Goal: Navigation & Orientation: Find specific page/section

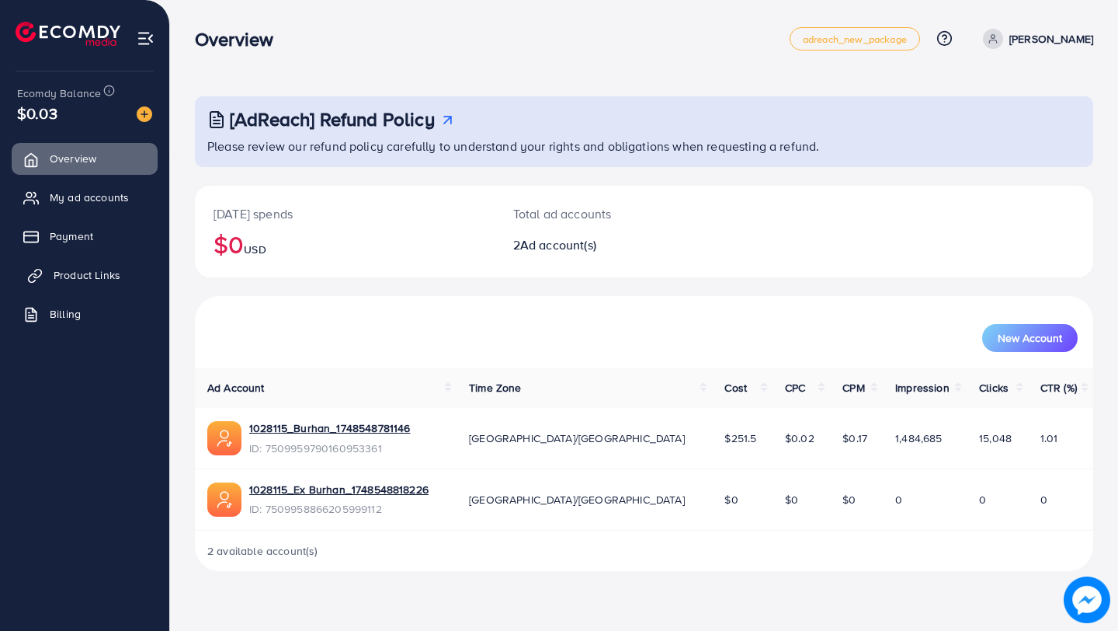
click at [89, 273] on span "Product Links" at bounding box center [87, 275] width 67 height 16
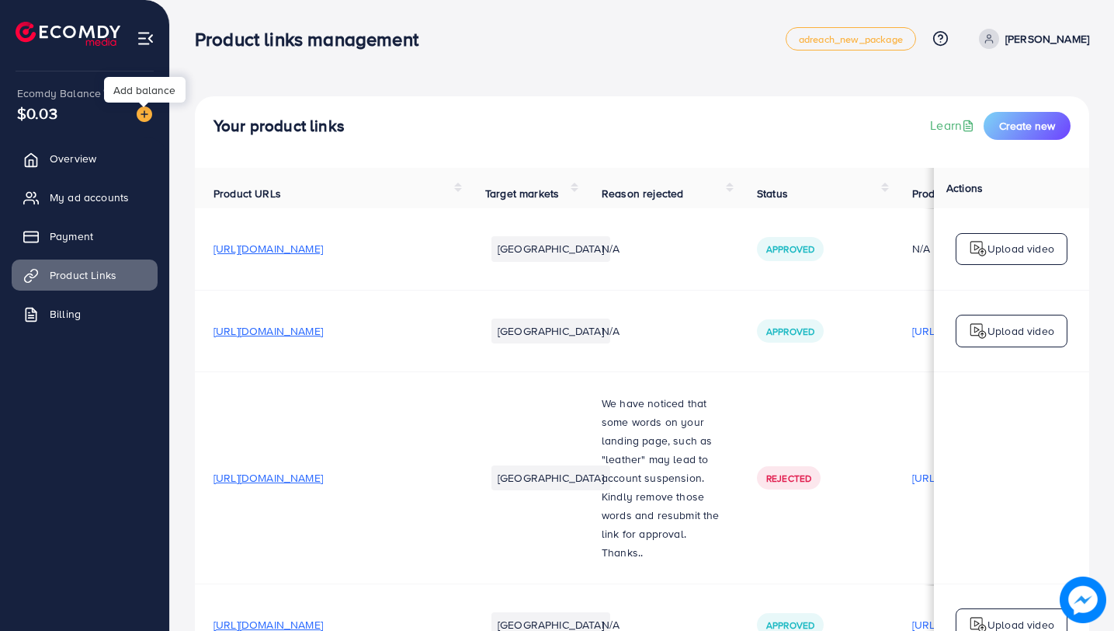
click at [144, 111] on img at bounding box center [145, 114] width 16 height 16
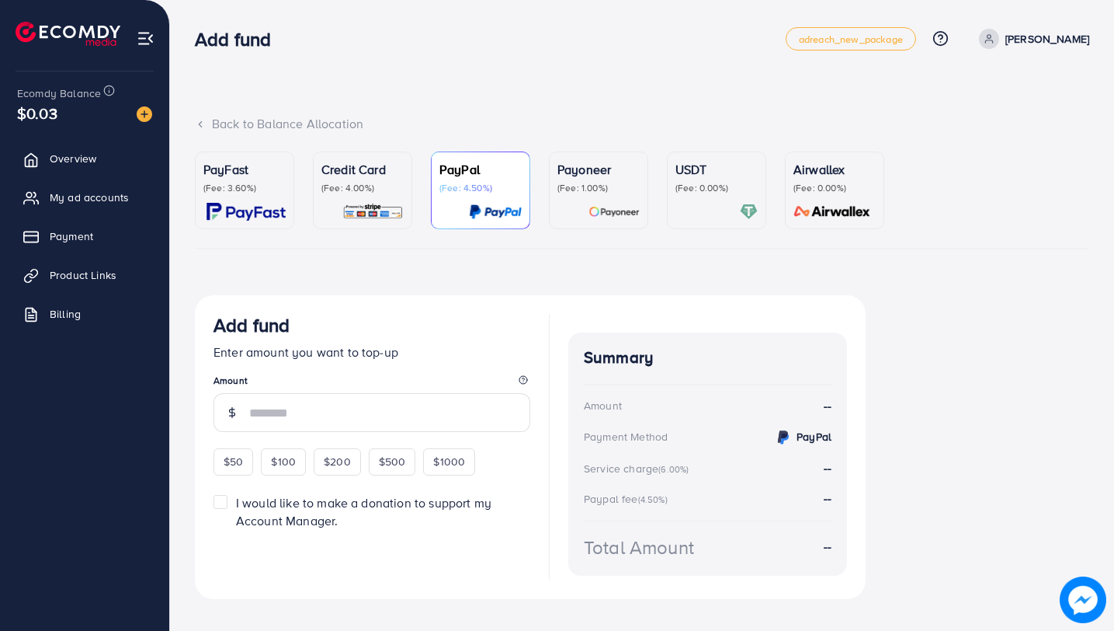
click at [607, 185] on p "(Fee: 1.00%)" at bounding box center [599, 188] width 82 height 12
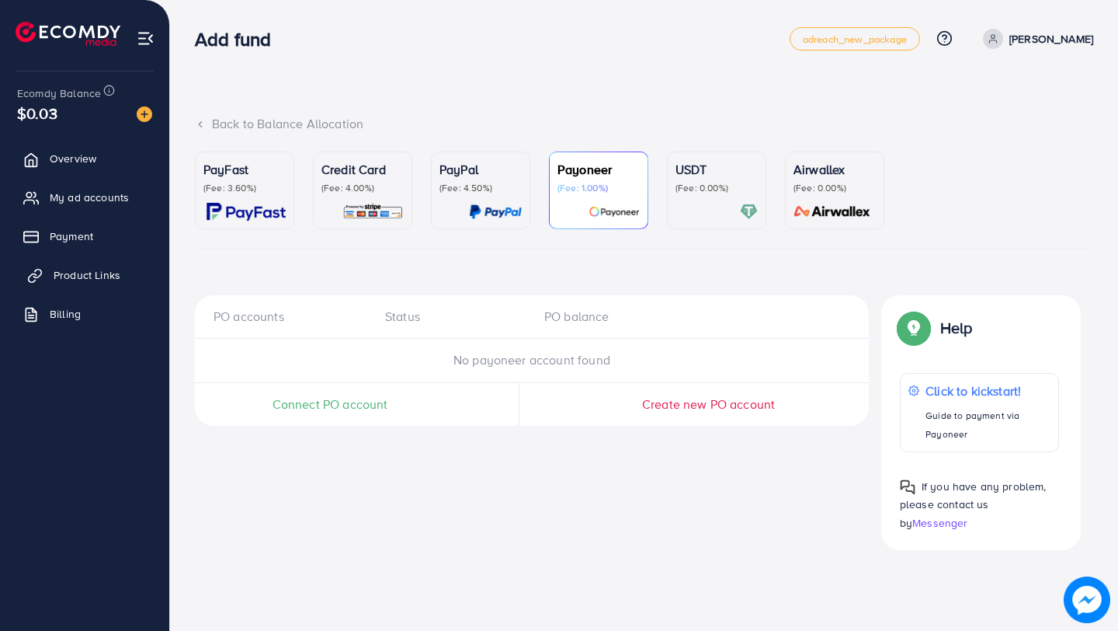
click at [87, 278] on span "Product Links" at bounding box center [87, 275] width 67 height 16
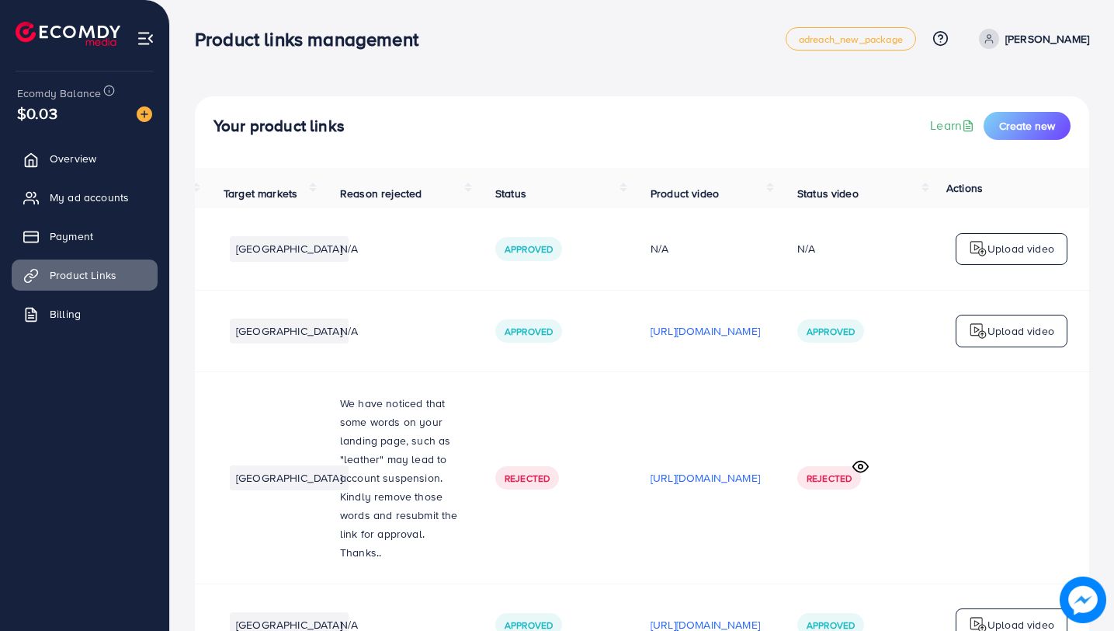
click at [137, 113] on img at bounding box center [145, 114] width 16 height 16
